Goal: Task Accomplishment & Management: Complete application form

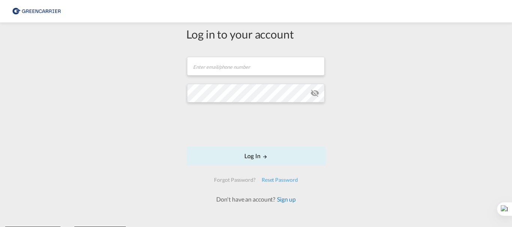
click at [284, 198] on link "Sign up" at bounding box center [285, 199] width 20 height 7
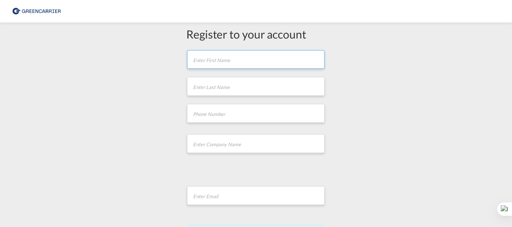
click at [208, 63] on input "text" at bounding box center [255, 59] width 137 height 19
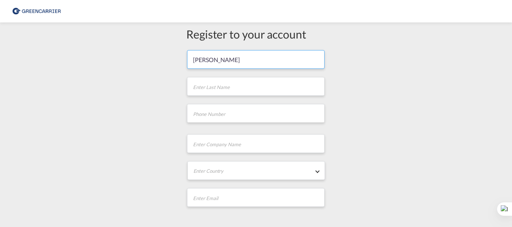
type input "[PERSON_NAME]"
type input "Odidika"
type input "07919050696"
type input "[PERSON_NAME]"
click at [237, 142] on input "text" at bounding box center [255, 143] width 137 height 19
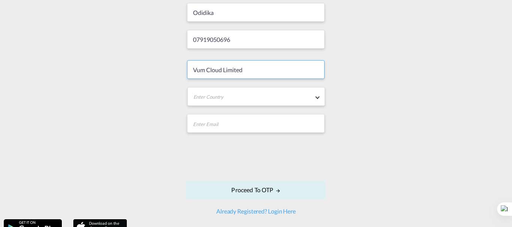
scroll to position [75, 0]
type input "Vum Cloud Limited"
click at [278, 102] on md-select "Enter Country [GEOGRAPHIC_DATA] [GEOGRAPHIC_DATA] [GEOGRAPHIC_DATA] [US_STATE] …" at bounding box center [255, 96] width 137 height 19
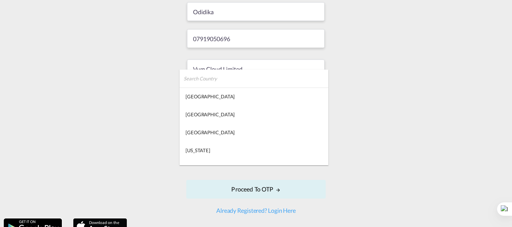
click at [245, 80] on input "search" at bounding box center [256, 79] width 145 height 18
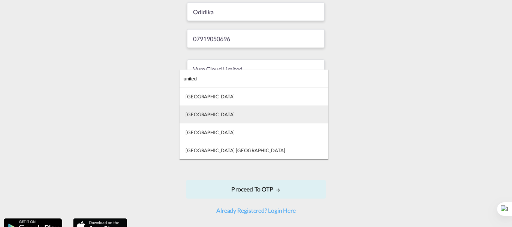
type input "united"
click at [217, 111] on md-option "[GEOGRAPHIC_DATA]" at bounding box center [253, 115] width 149 height 18
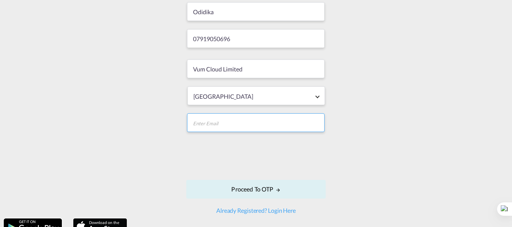
click at [213, 125] on input "email" at bounding box center [255, 122] width 137 height 19
type input "[EMAIL_ADDRESS][DOMAIN_NAME]"
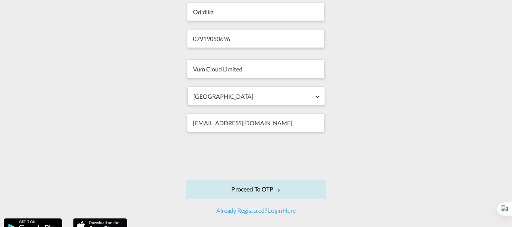
click at [252, 191] on button "Proceed to OTP" at bounding box center [255, 189] width 139 height 19
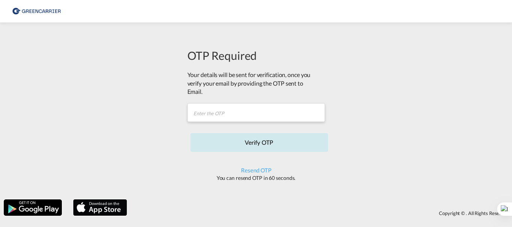
scroll to position [0, 0]
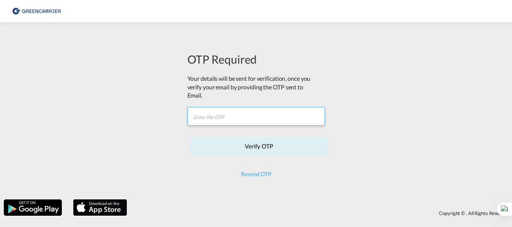
paste input "TPEB0M"
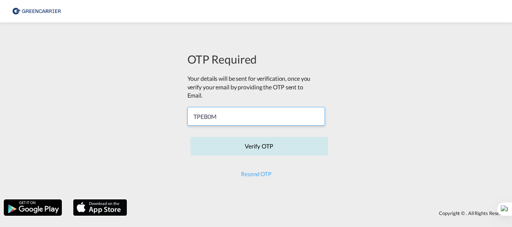
type input "TPEB0M"
click at [265, 145] on button "Verify OTP" at bounding box center [258, 146] width 137 height 19
